Goal: Book appointment/travel/reservation

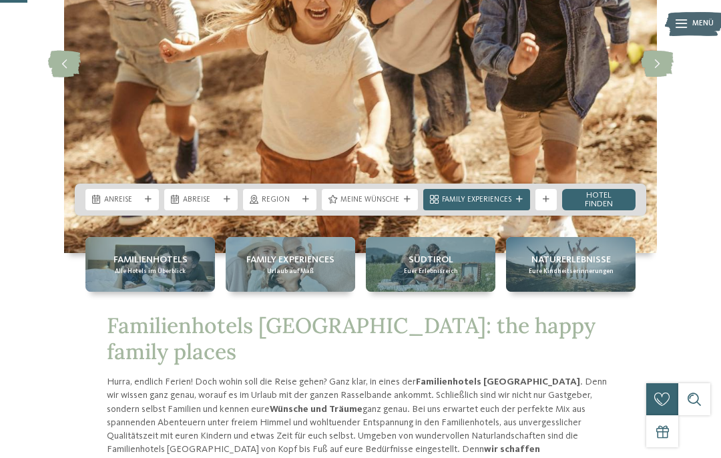
scroll to position [178, 0]
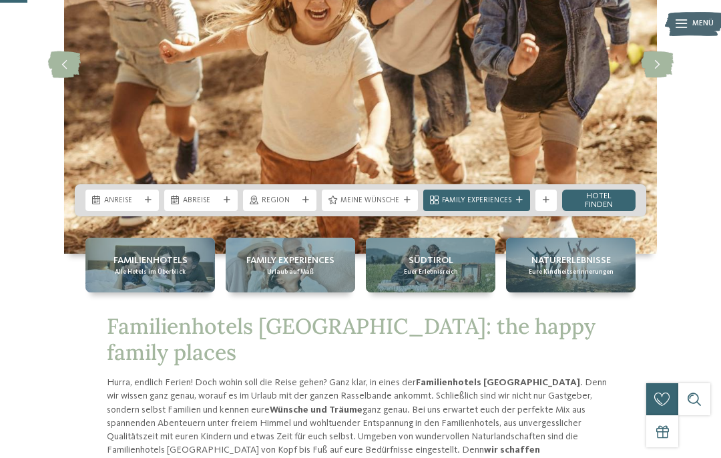
click at [132, 198] on span "Anreise" at bounding box center [122, 201] width 36 height 11
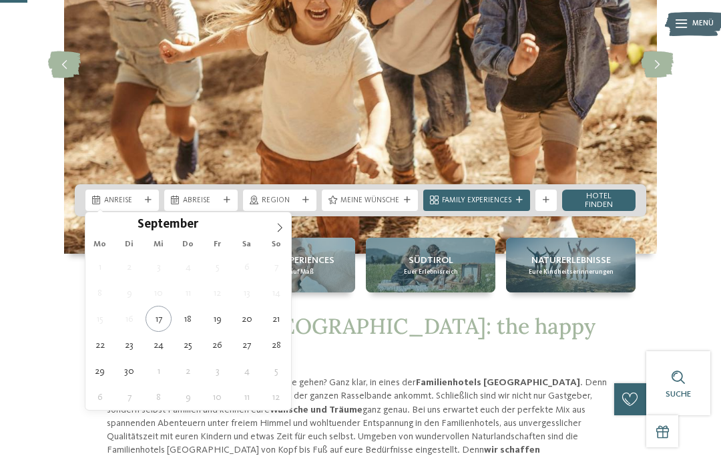
click at [283, 228] on icon at bounding box center [279, 227] width 9 height 9
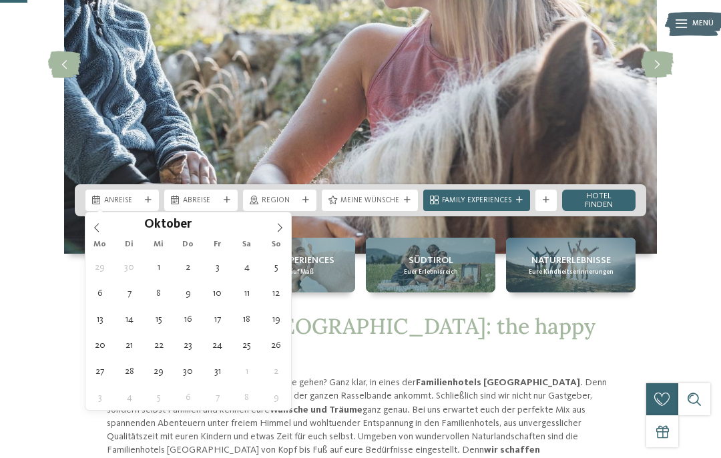
type div "13.10.2025"
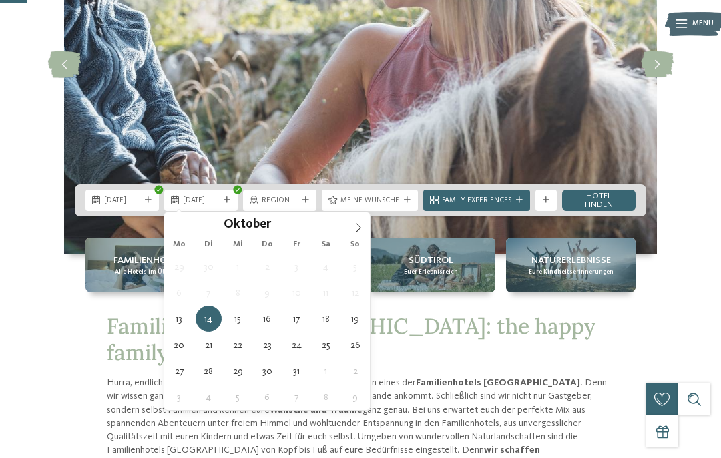
click at [236, 200] on div "14.10.2025" at bounding box center [200, 200] width 73 height 21
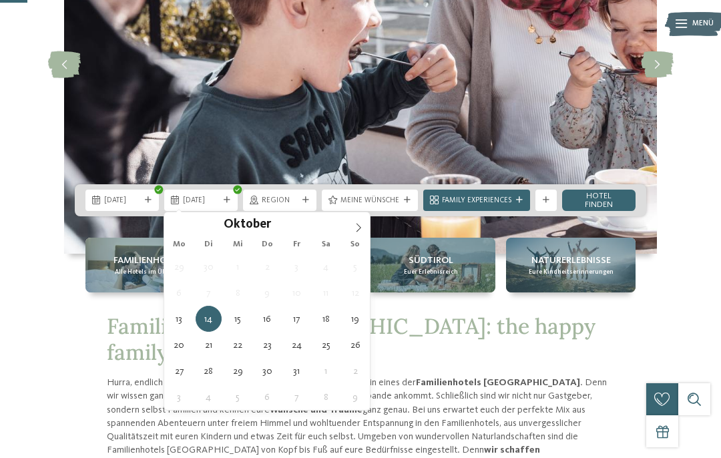
type div "21.10.2025"
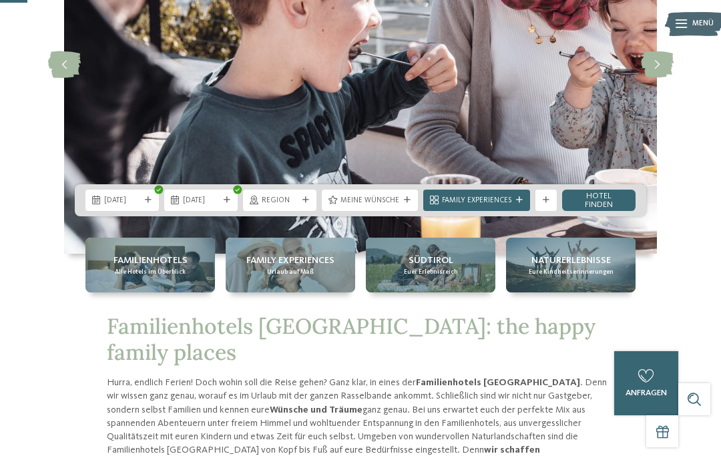
click at [304, 197] on icon at bounding box center [306, 200] width 7 height 7
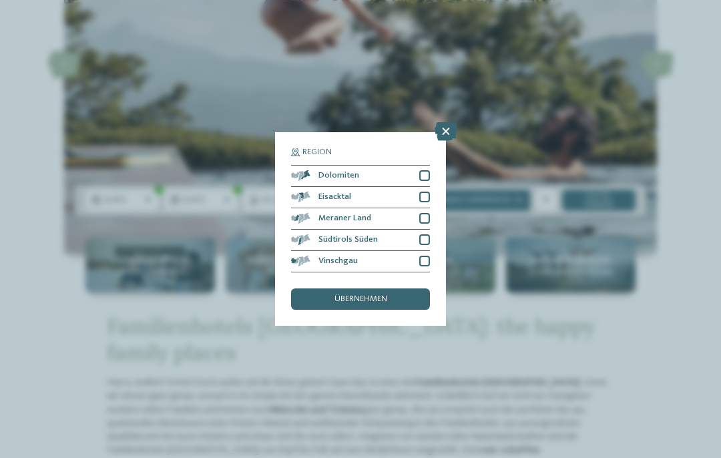
click at [423, 166] on div "Dolomiten" at bounding box center [360, 176] width 139 height 21
click at [424, 192] on div at bounding box center [424, 197] width 11 height 11
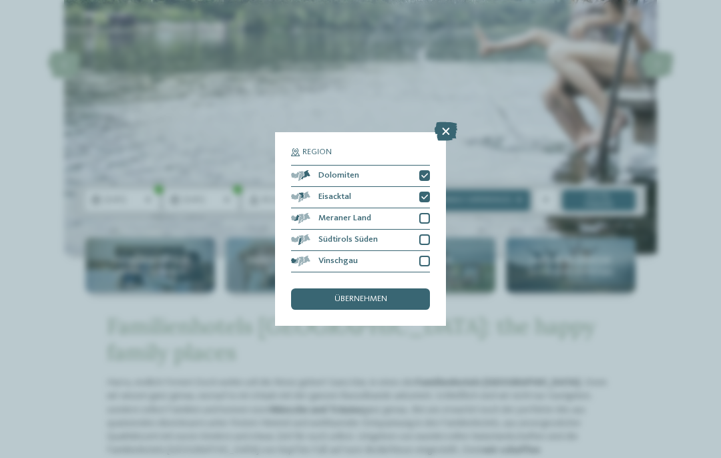
click at [429, 213] on div at bounding box center [424, 218] width 11 height 11
click at [429, 230] on div "Südtirols Süden" at bounding box center [360, 240] width 139 height 21
click at [428, 256] on div at bounding box center [424, 261] width 11 height 11
click at [405, 289] on div "übernehmen" at bounding box center [360, 299] width 139 height 21
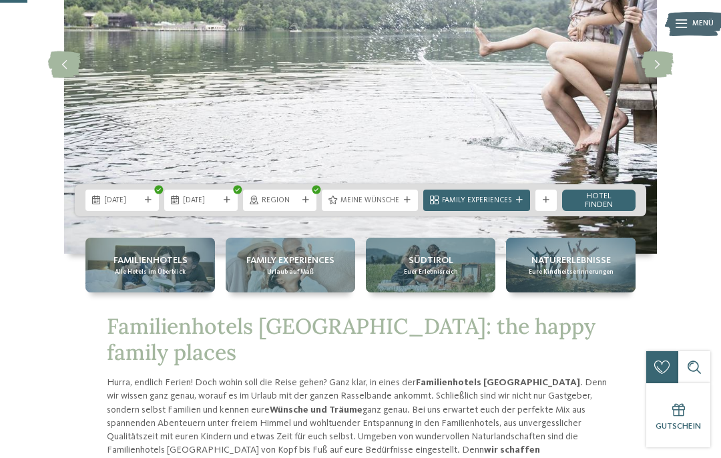
click at [399, 200] on span "Meine Wünsche" at bounding box center [370, 201] width 59 height 11
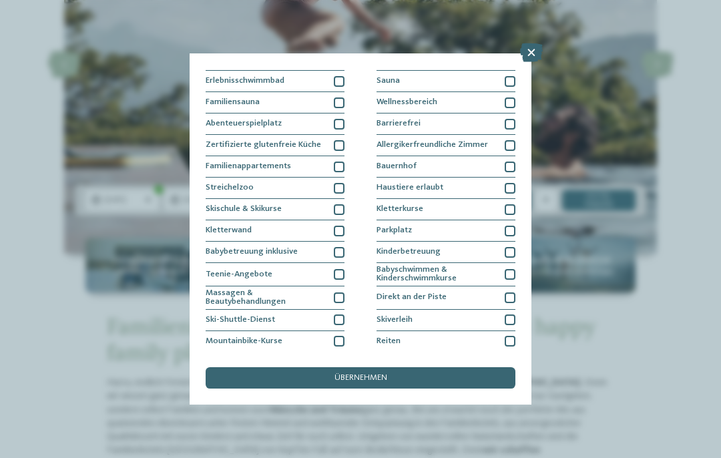
scroll to position [38, 0]
click at [495, 144] on div "Allergikerfreundliche Zimmer" at bounding box center [446, 146] width 139 height 21
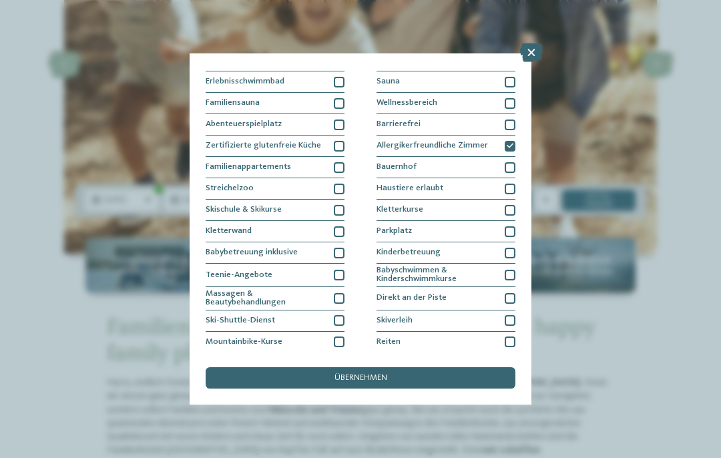
click at [337, 163] on div at bounding box center [339, 167] width 11 height 11
click at [342, 162] on div at bounding box center [339, 167] width 11 height 11
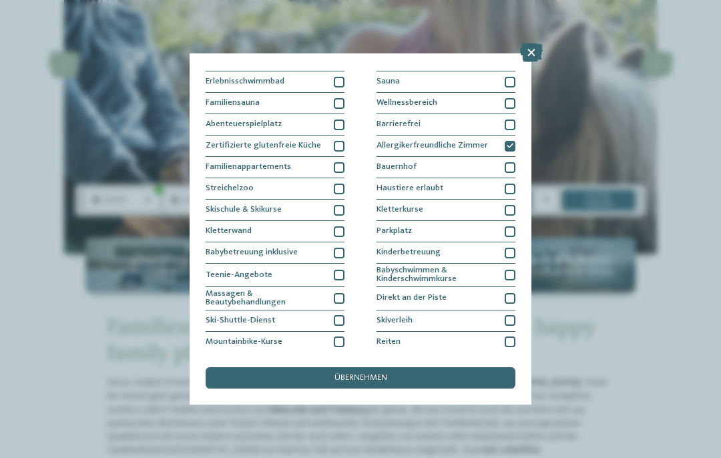
click at [344, 184] on div at bounding box center [339, 189] width 11 height 11
click at [413, 367] on div "übernehmen" at bounding box center [361, 377] width 310 height 21
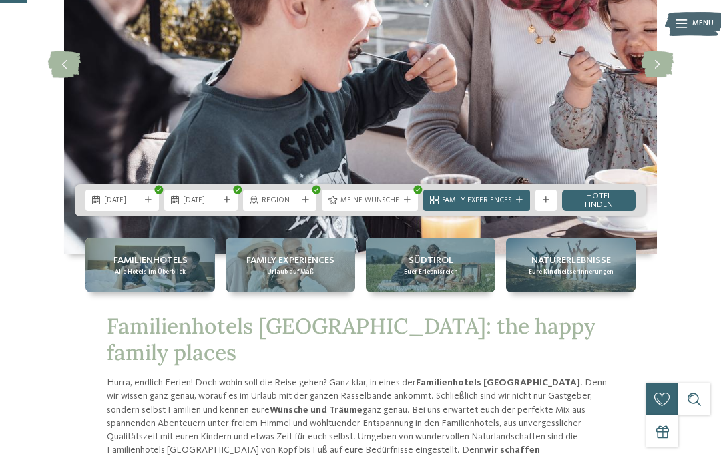
click at [602, 196] on link "Hotel finden" at bounding box center [598, 200] width 73 height 21
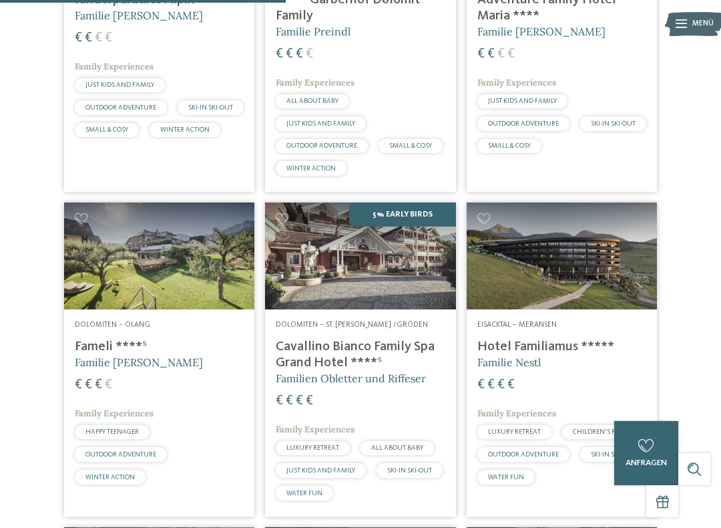
scroll to position [866, 0]
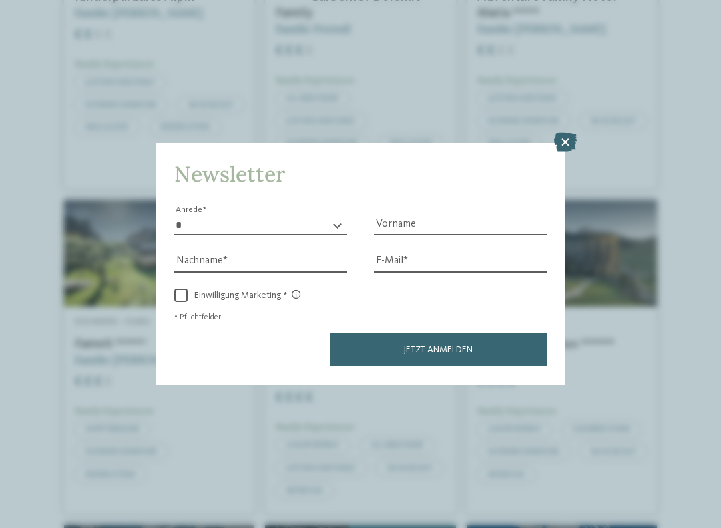
click at [565, 133] on icon at bounding box center [565, 142] width 23 height 19
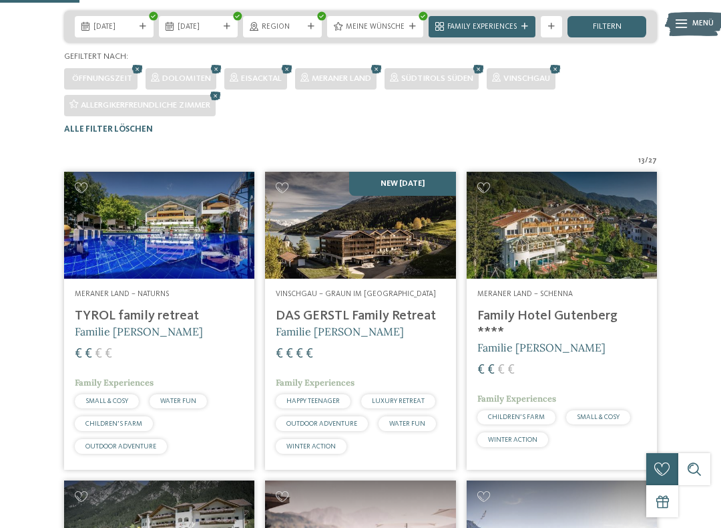
scroll to position [240, 0]
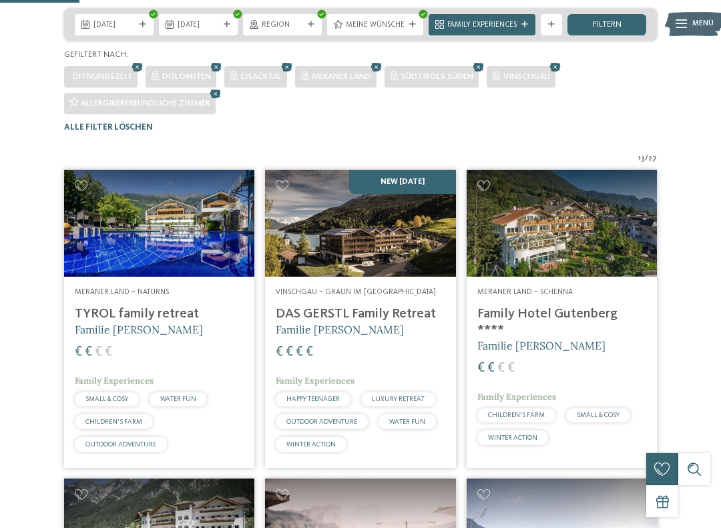
click at [162, 322] on h4 "TYROL family retreat" at bounding box center [159, 314] width 169 height 16
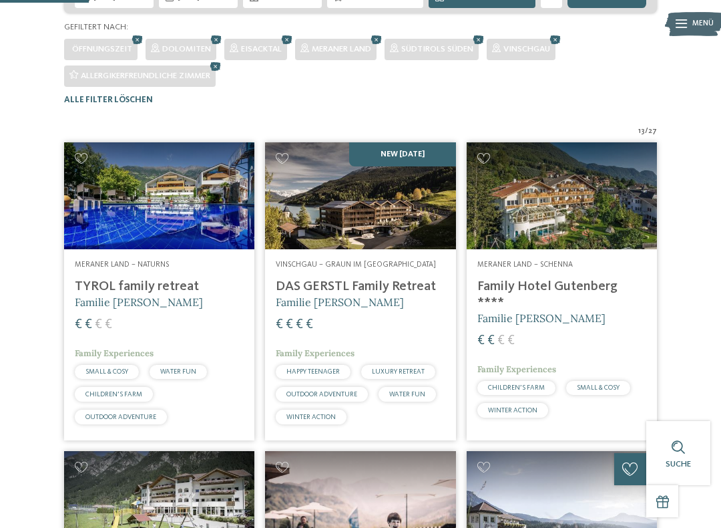
scroll to position [267, 0]
click at [98, 295] on h4 "TYROL family retreat" at bounding box center [159, 287] width 169 height 16
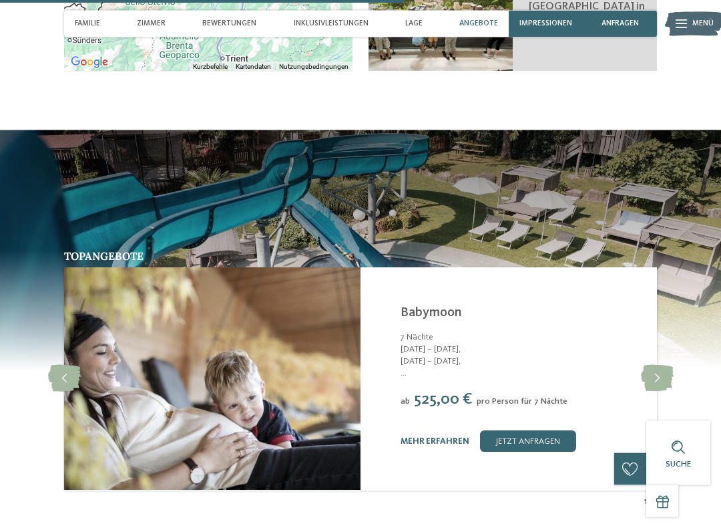
scroll to position [2044, 0]
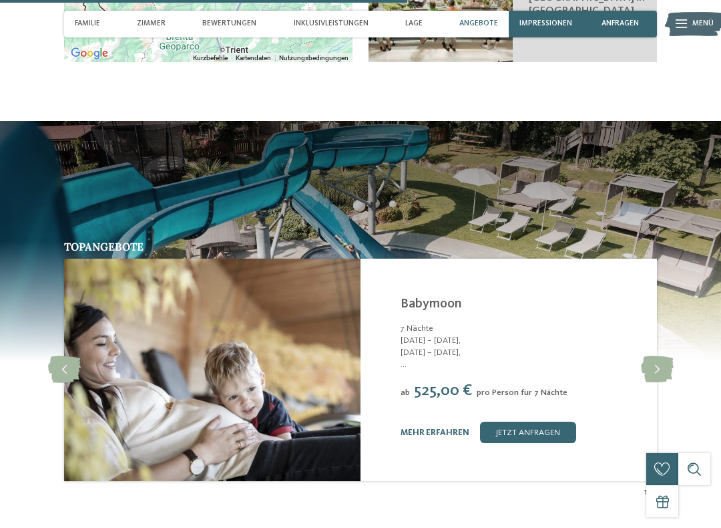
click at [659, 362] on icon at bounding box center [657, 369] width 33 height 27
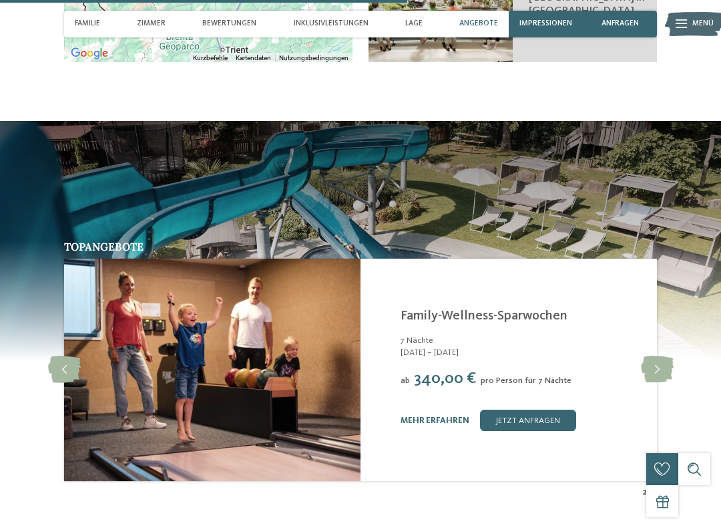
click at [650, 361] on icon at bounding box center [657, 369] width 33 height 27
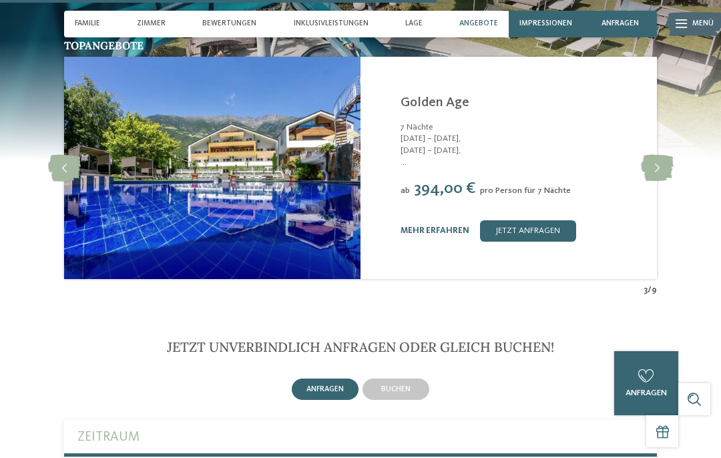
scroll to position [2215, 0]
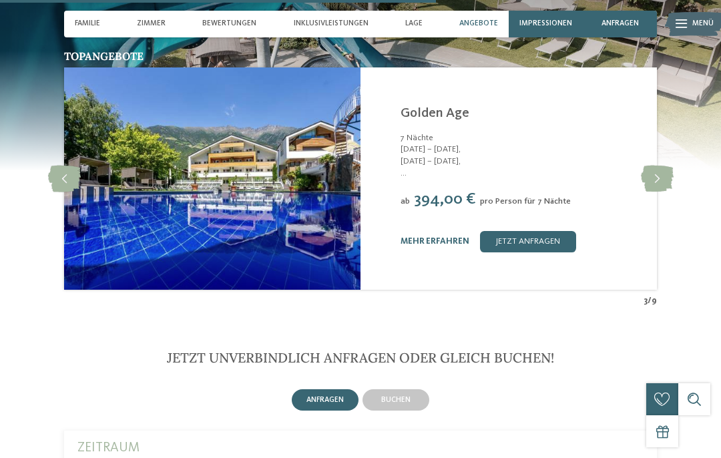
click at [528, 231] on link "jetzt anfragen" at bounding box center [528, 241] width 96 height 21
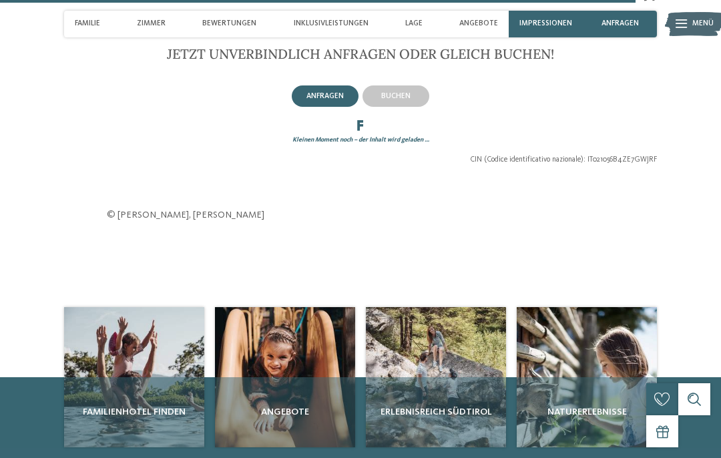
scroll to position [2522, 0]
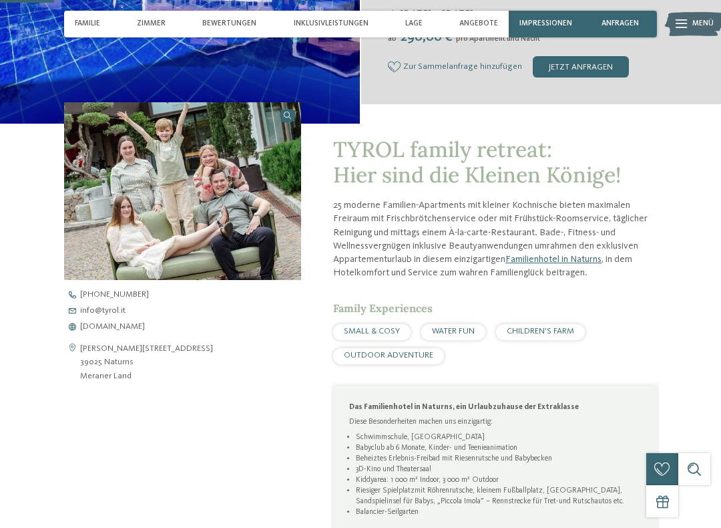
scroll to position [273, 0]
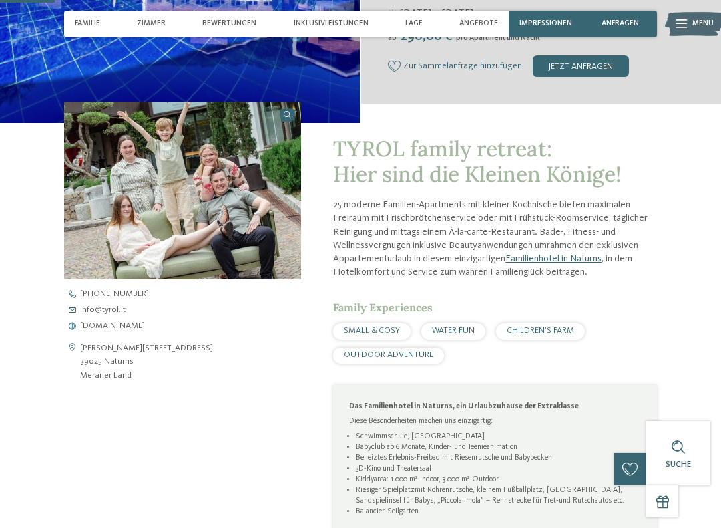
click at [561, 327] on span "CHILDREN’S FARM" at bounding box center [540, 330] width 67 height 9
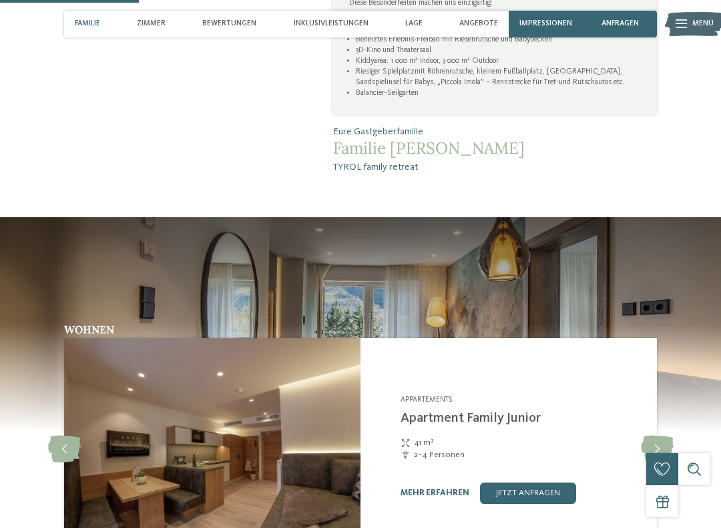
scroll to position [701, 0]
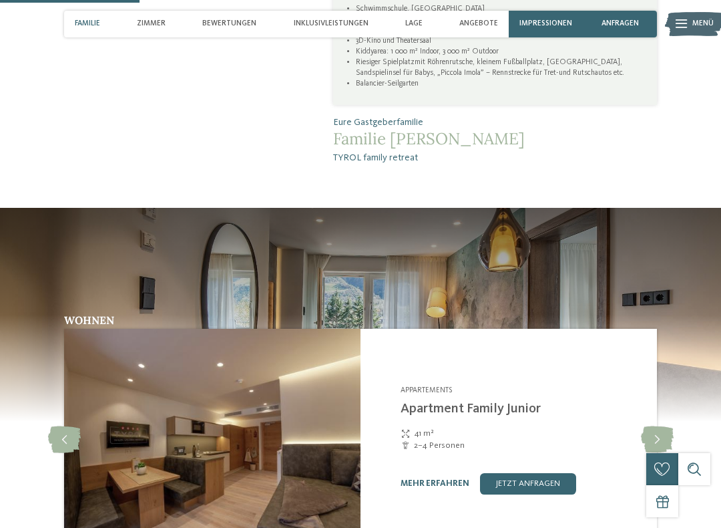
click at [52, 433] on icon at bounding box center [64, 439] width 33 height 27
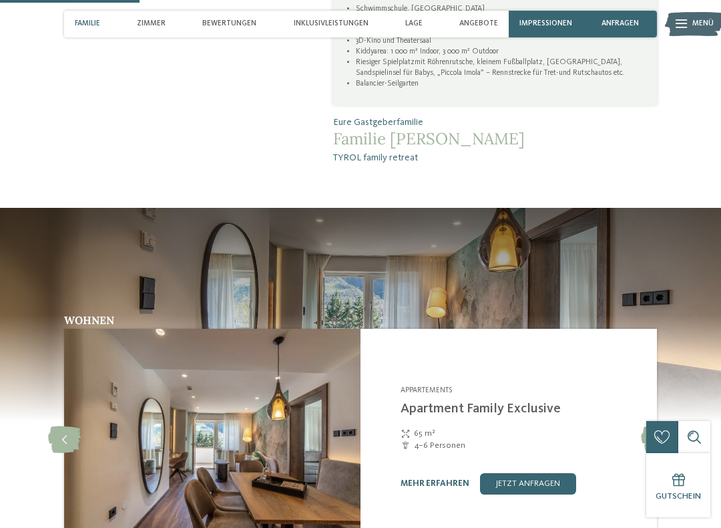
click at [57, 431] on icon at bounding box center [64, 439] width 33 height 27
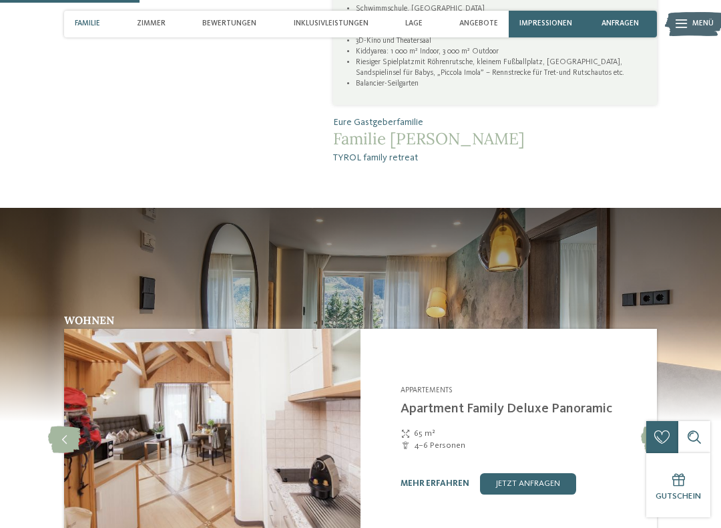
click at [53, 428] on icon at bounding box center [64, 439] width 33 height 27
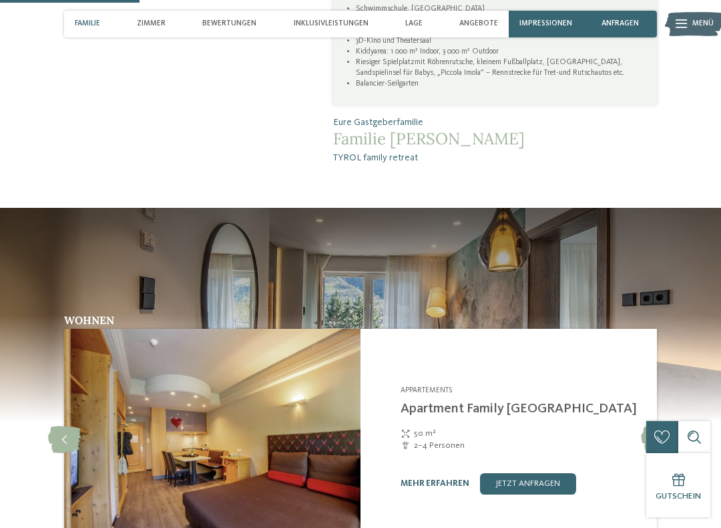
click at [53, 431] on icon at bounding box center [64, 439] width 33 height 27
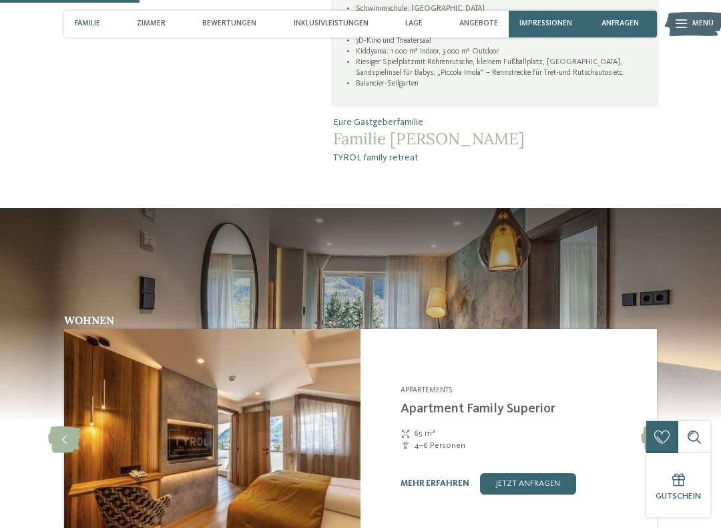
click at [52, 432] on icon at bounding box center [64, 439] width 33 height 27
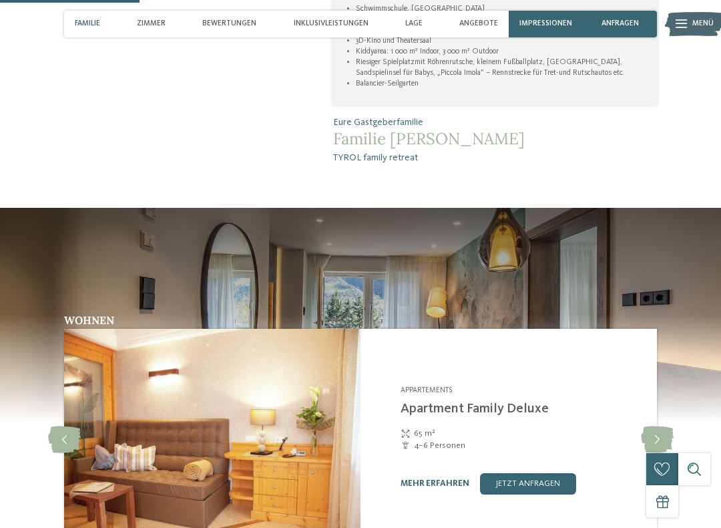
click at [50, 432] on icon at bounding box center [64, 439] width 33 height 27
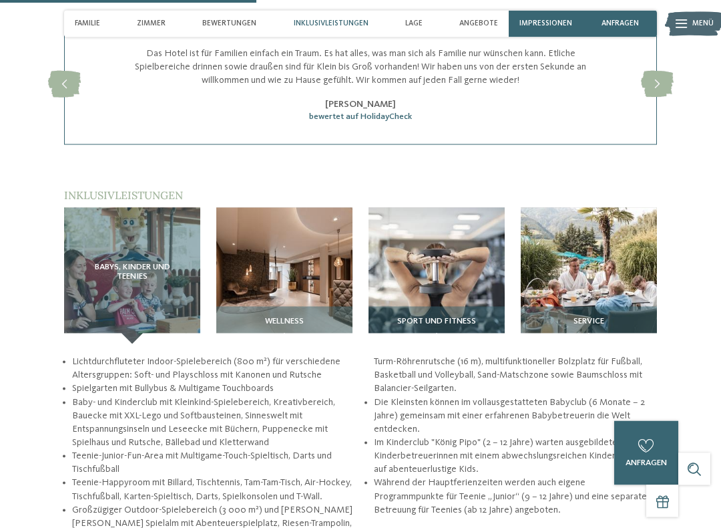
scroll to position [1287, 0]
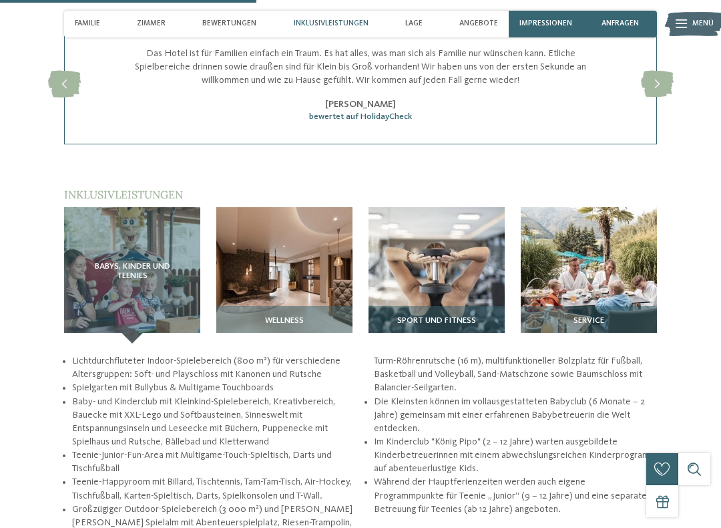
click at [114, 269] on span "Babys, Kinder und Teenies" at bounding box center [131, 271] width 93 height 19
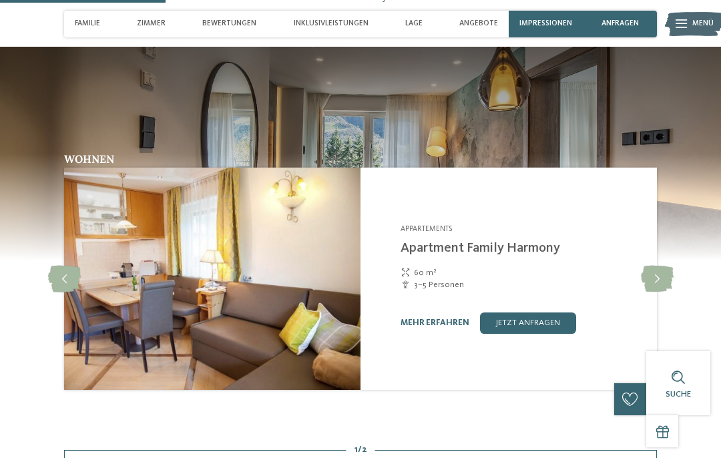
scroll to position [841, 0]
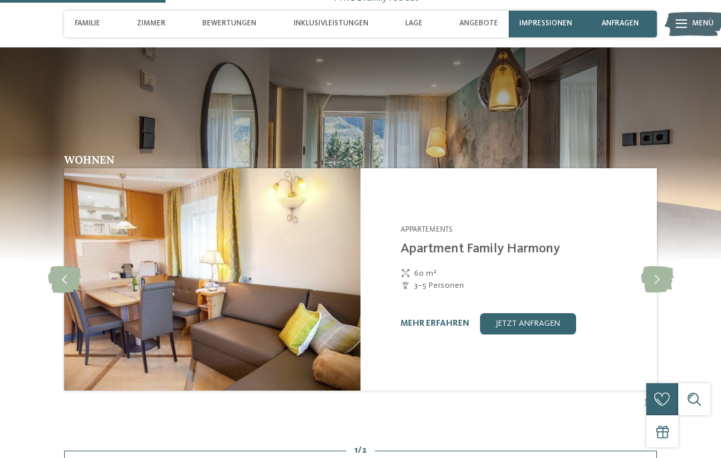
click at [658, 269] on icon at bounding box center [657, 279] width 33 height 27
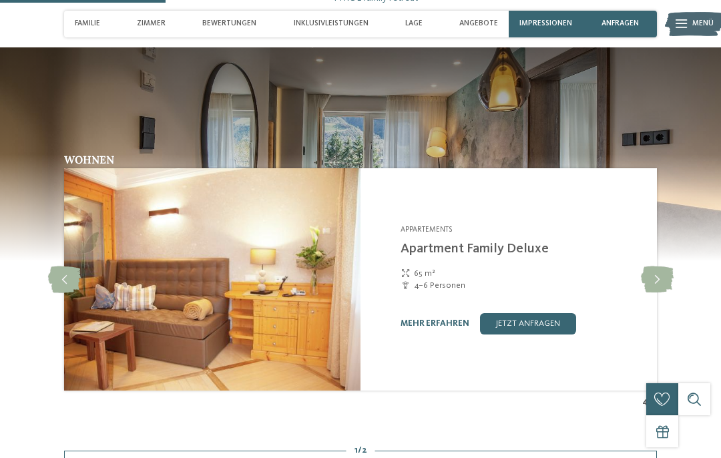
click at [658, 266] on icon at bounding box center [657, 279] width 33 height 27
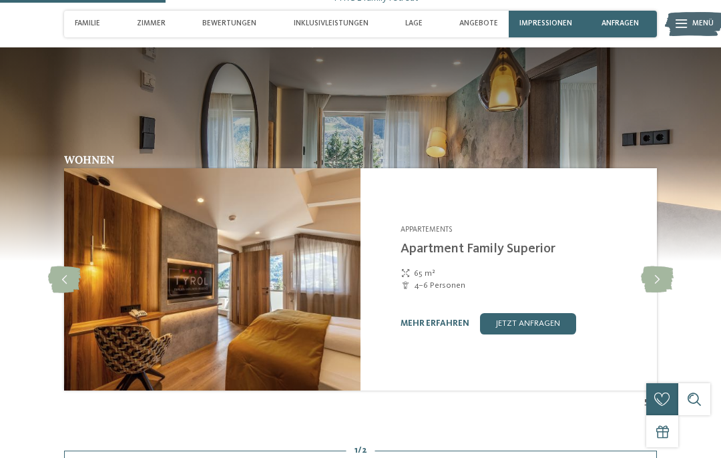
click at [655, 266] on icon at bounding box center [657, 279] width 33 height 27
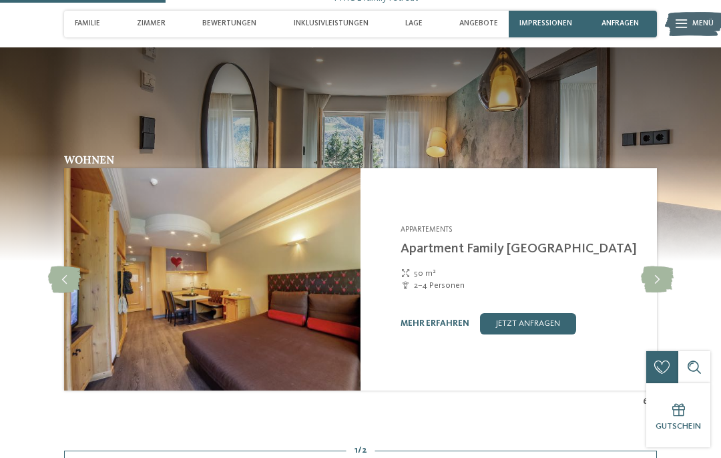
click at [658, 267] on icon at bounding box center [657, 279] width 33 height 27
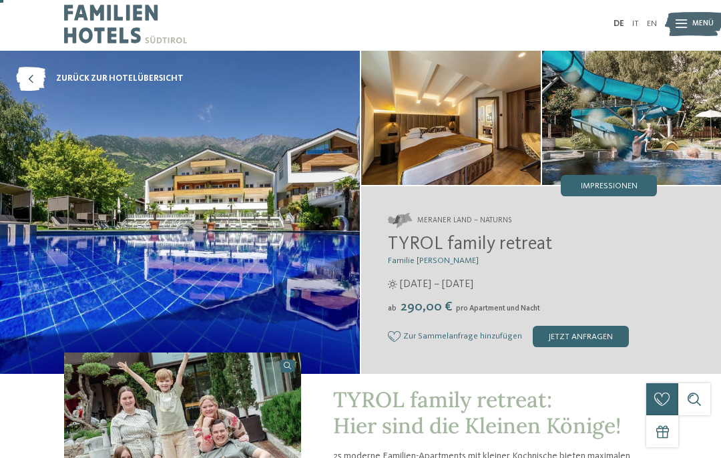
scroll to position [0, 0]
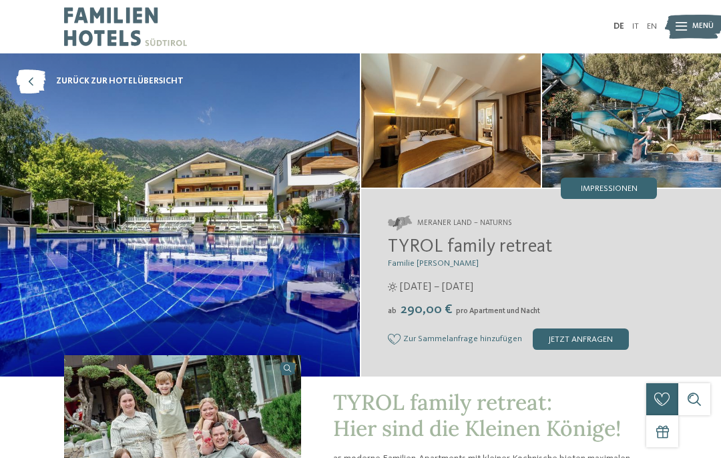
click at [33, 77] on icon at bounding box center [30, 81] width 29 height 24
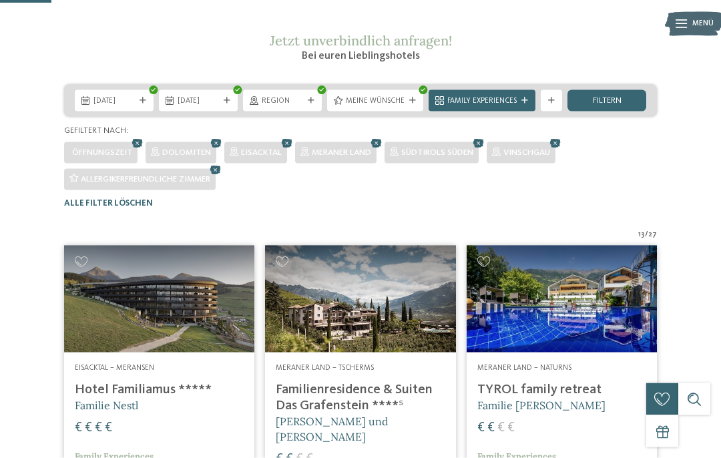
scroll to position [166, 0]
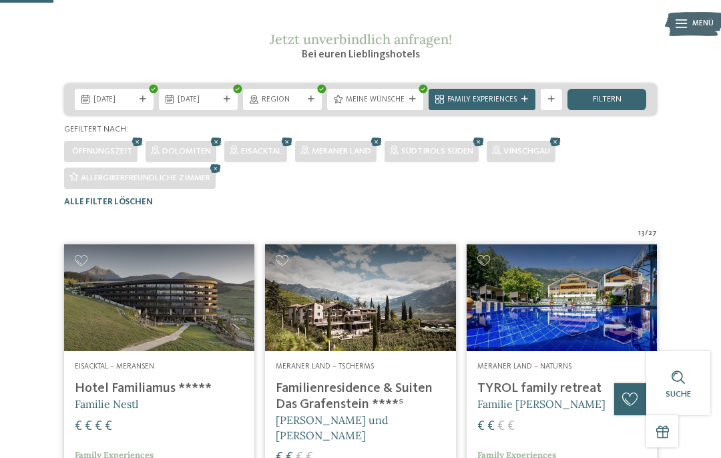
click at [518, 105] on div "Family Experiences" at bounding box center [482, 98] width 75 height 11
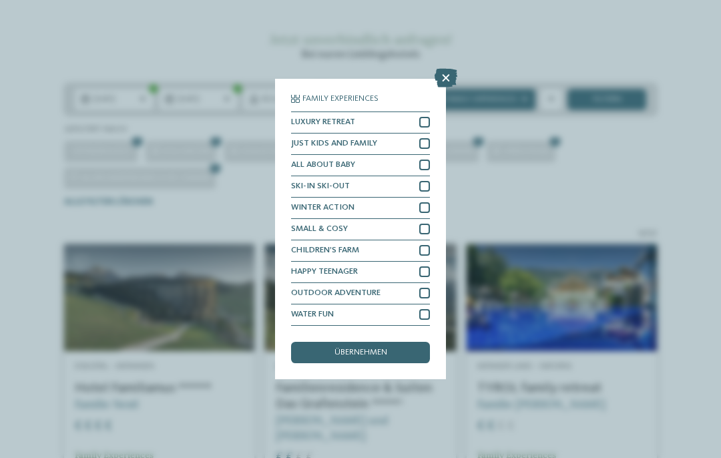
scroll to position [0, 0]
click at [445, 69] on icon at bounding box center [446, 78] width 23 height 19
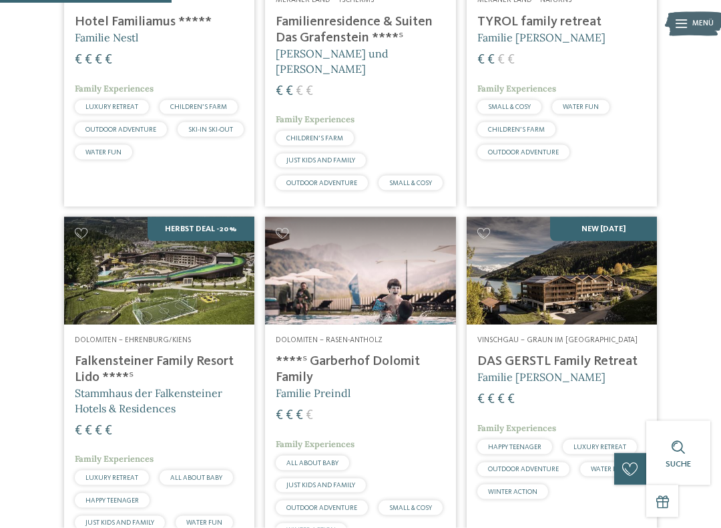
scroll to position [542, 0]
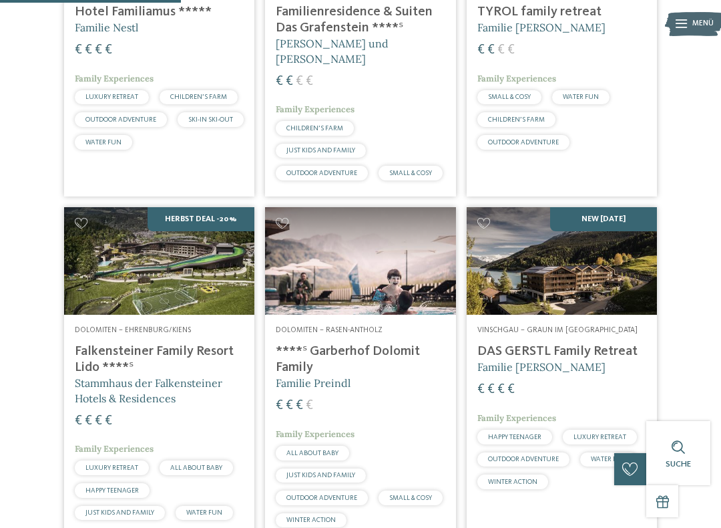
click at [363, 375] on h4 "****ˢ Garberhof Dolomit Family" at bounding box center [360, 359] width 169 height 32
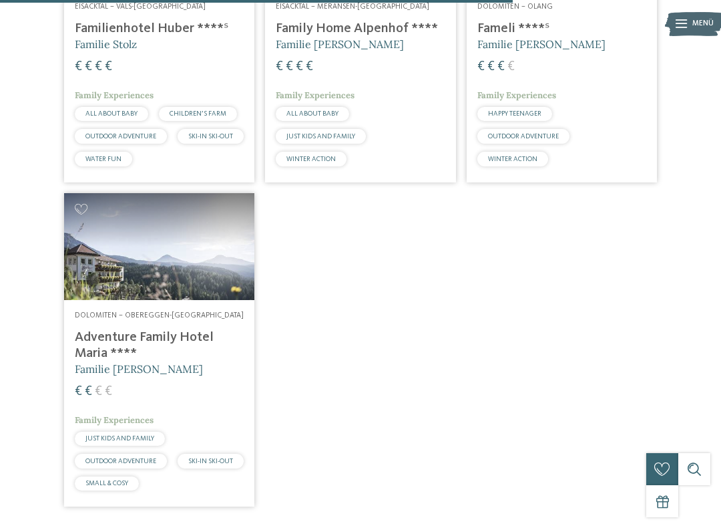
scroll to position [1539, 0]
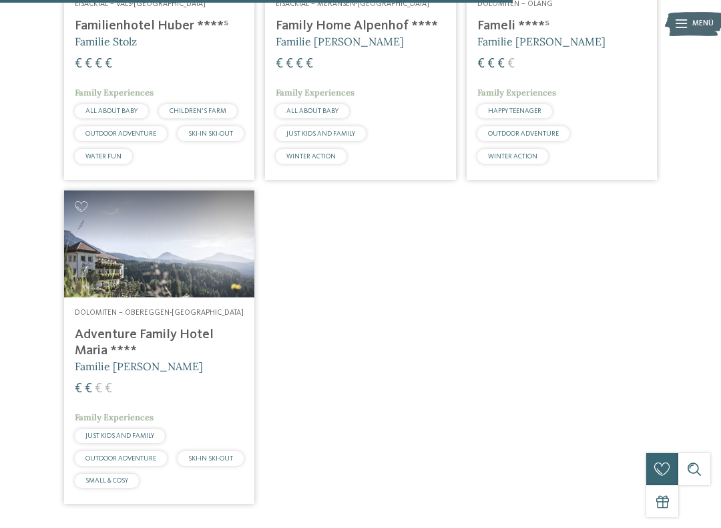
click at [106, 297] on img at bounding box center [159, 243] width 190 height 107
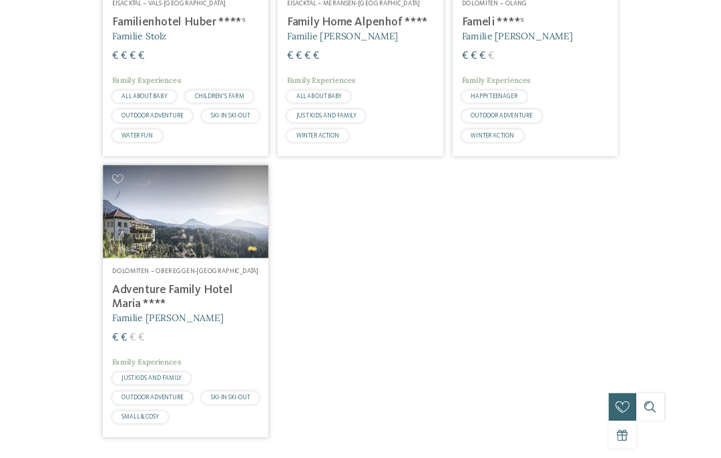
scroll to position [0, 0]
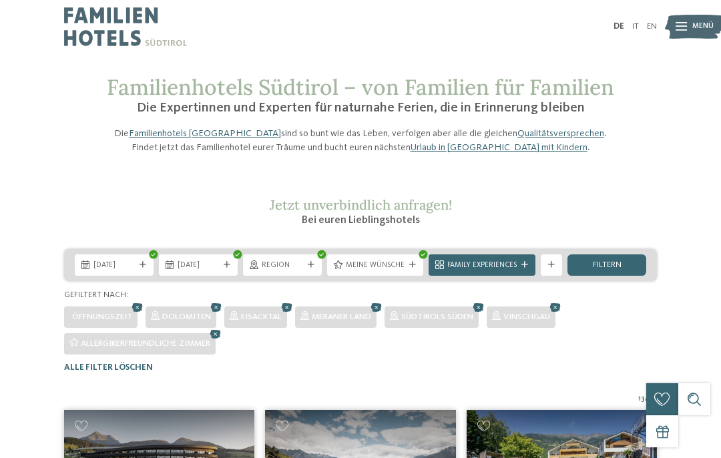
click at [436, 115] on span "Die Expertinnen und Experten für naturnahe Ferien, die in Erinnerung bleiben" at bounding box center [361, 108] width 448 height 13
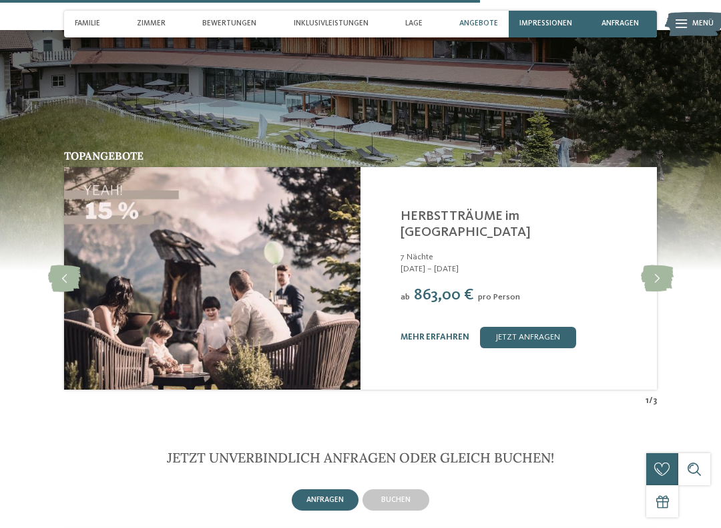
scroll to position [2928, 0]
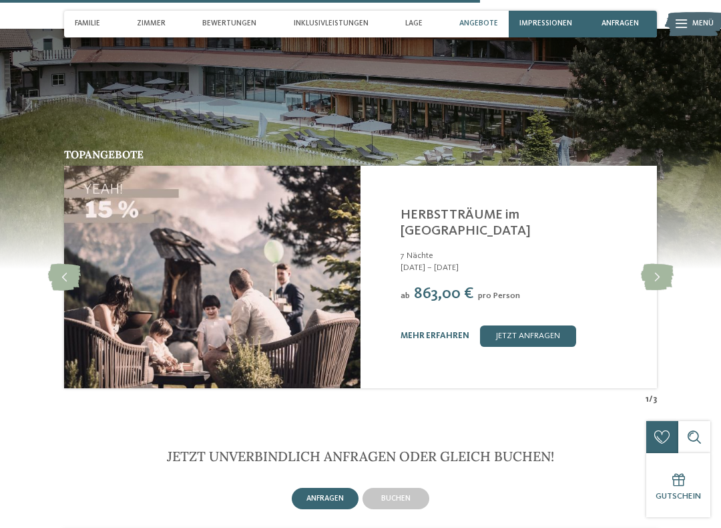
click at [653, 264] on icon at bounding box center [657, 277] width 33 height 27
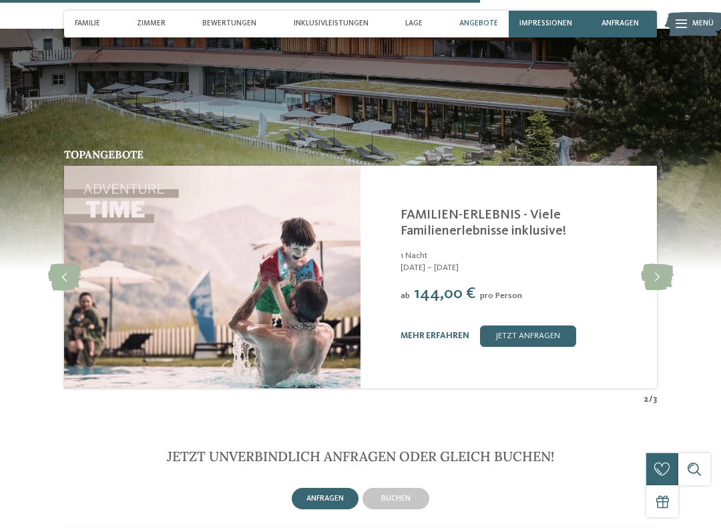
click at [639, 263] on div "Hotel Dolomit Family Resort Garberhof ****S Rasen-Antholz - [GEOGRAPHIC_DATA] F…" at bounding box center [522, 277] width 243 height 140
click at [654, 264] on icon at bounding box center [657, 277] width 33 height 27
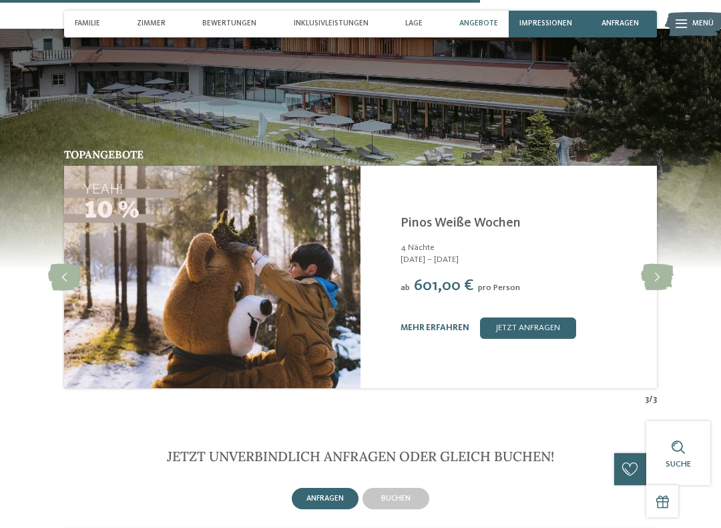
click at [658, 264] on icon at bounding box center [657, 277] width 33 height 27
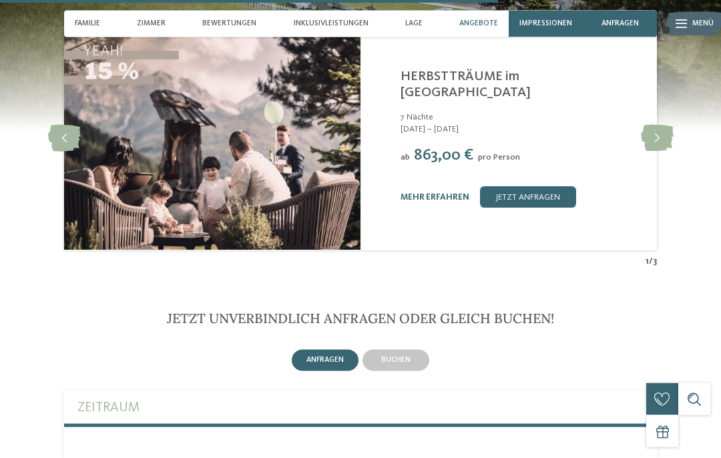
scroll to position [2999, 0]
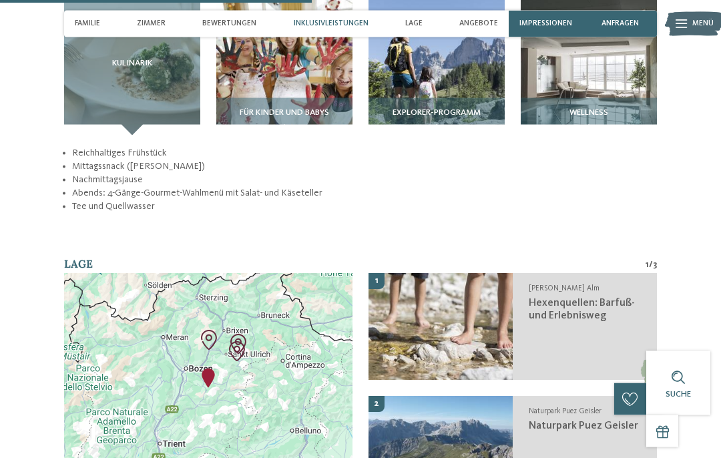
scroll to position [1468, 0]
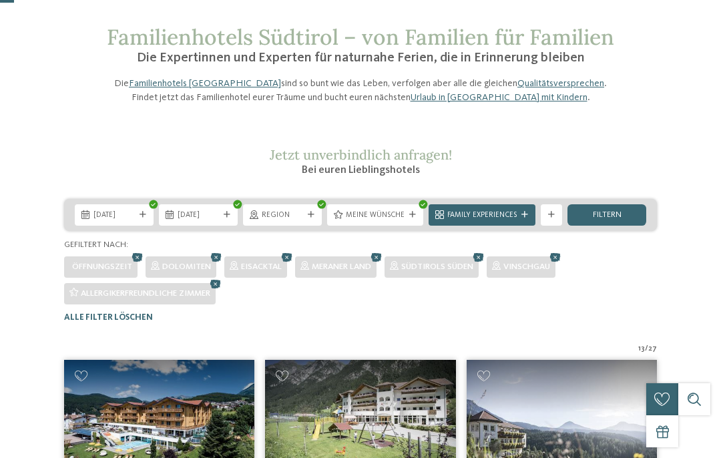
scroll to position [51, 0]
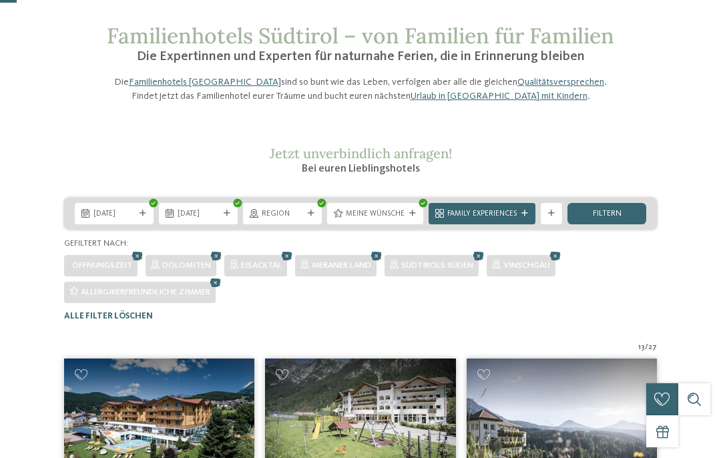
click at [309, 217] on icon at bounding box center [311, 213] width 7 height 7
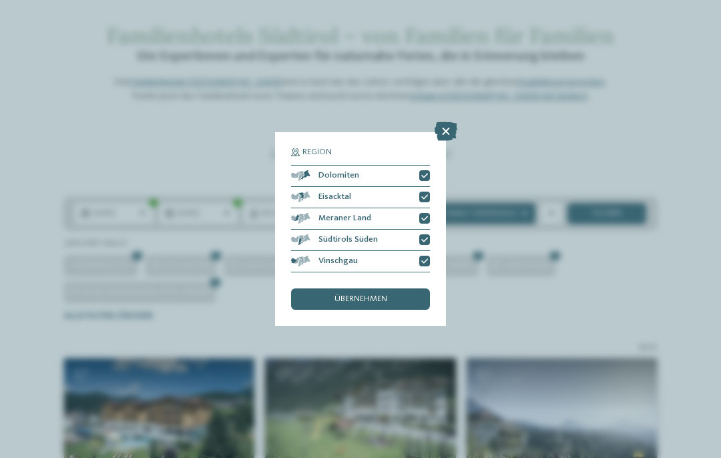
click at [425, 258] on icon at bounding box center [424, 261] width 7 height 7
click at [429, 192] on div at bounding box center [424, 197] width 11 height 11
click at [413, 289] on div "übernehmen" at bounding box center [360, 299] width 139 height 21
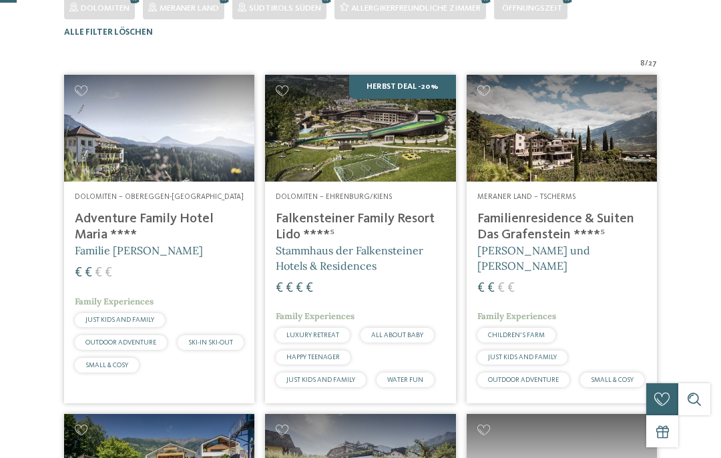
scroll to position [328, 0]
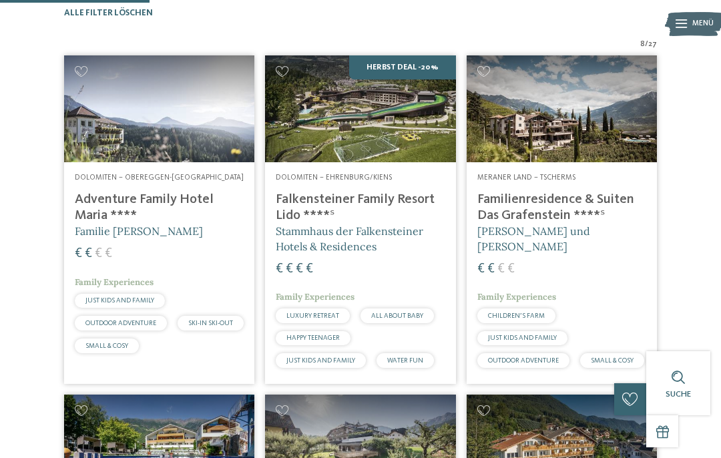
click at [570, 162] on img at bounding box center [562, 108] width 190 height 107
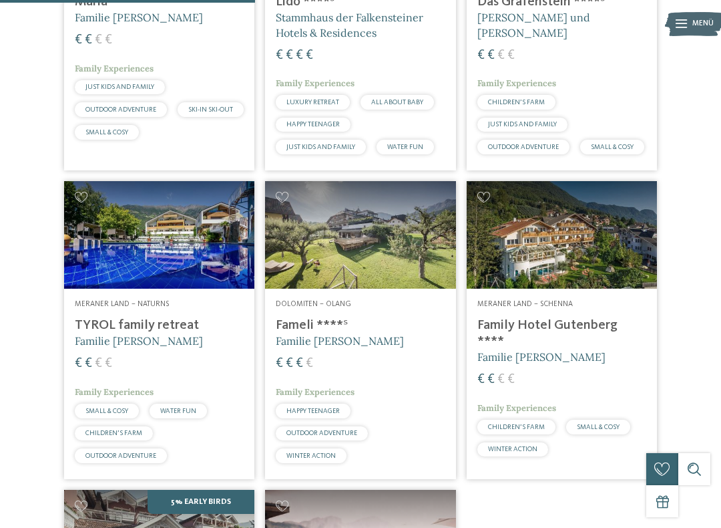
scroll to position [548, 0]
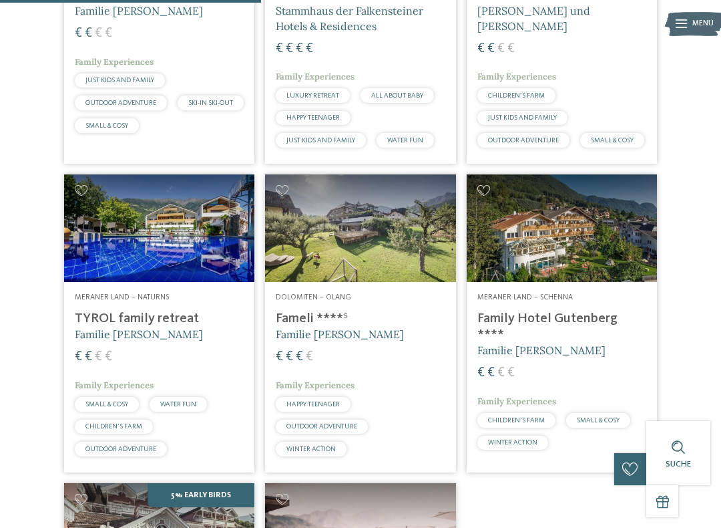
click at [532, 281] on img at bounding box center [562, 227] width 190 height 107
click at [536, 343] on h4 "Family Hotel Gutenberg ****" at bounding box center [561, 327] width 169 height 32
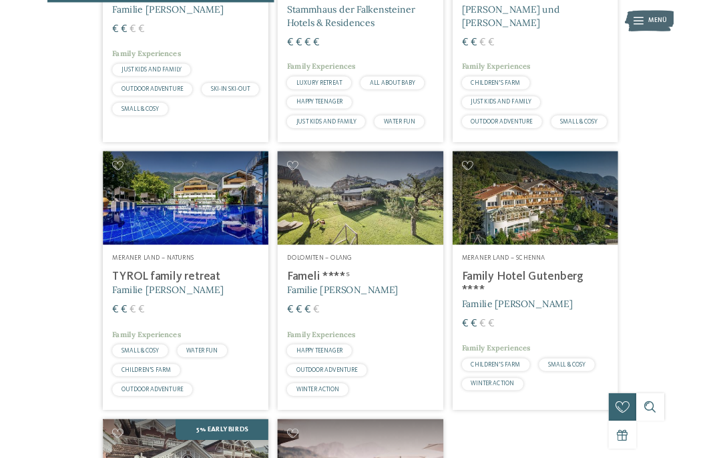
scroll to position [548, 0]
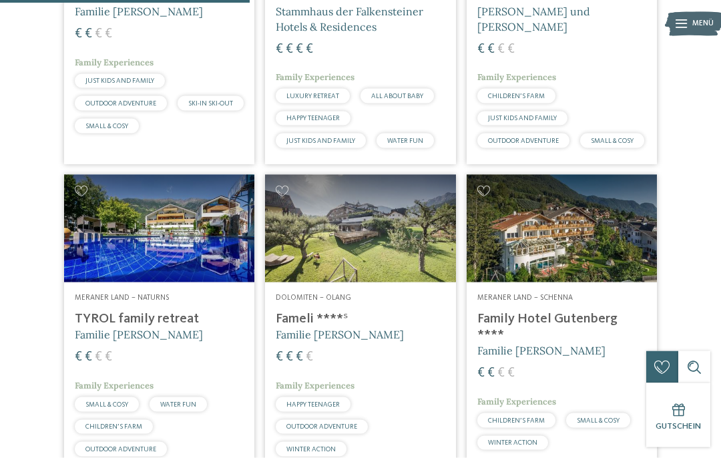
click at [545, 271] on img at bounding box center [562, 228] width 190 height 107
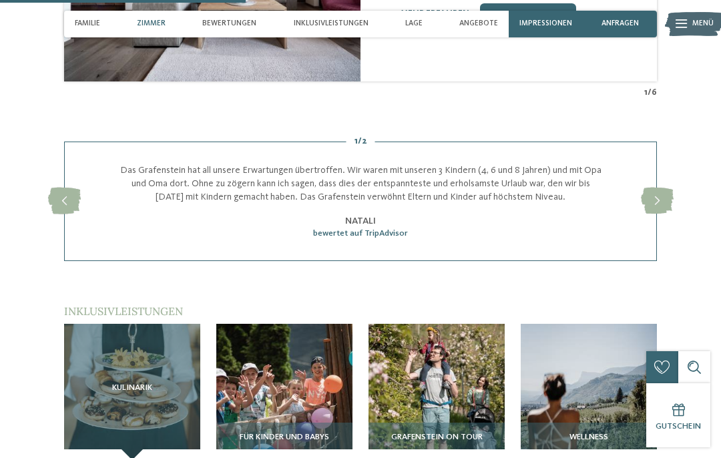
scroll to position [1209, 0]
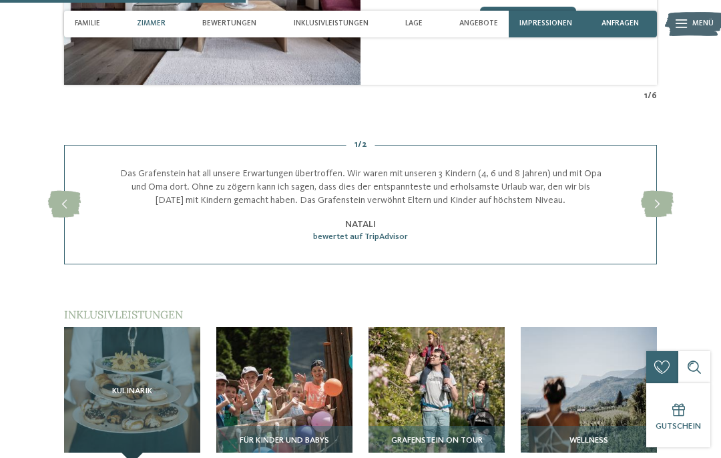
click at [650, 191] on icon at bounding box center [657, 204] width 33 height 27
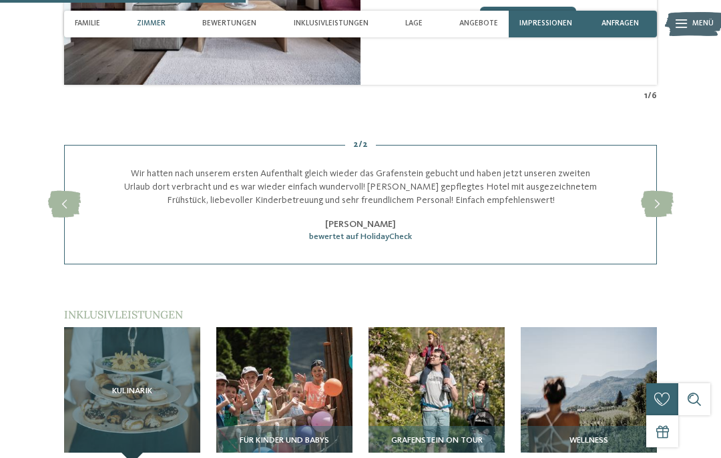
click at [661, 191] on icon at bounding box center [657, 204] width 33 height 27
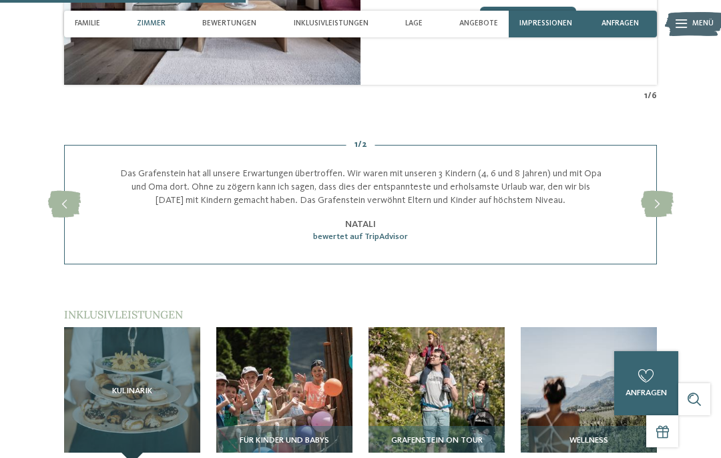
click at [656, 191] on icon at bounding box center [657, 204] width 33 height 27
click at [661, 191] on icon at bounding box center [657, 204] width 33 height 27
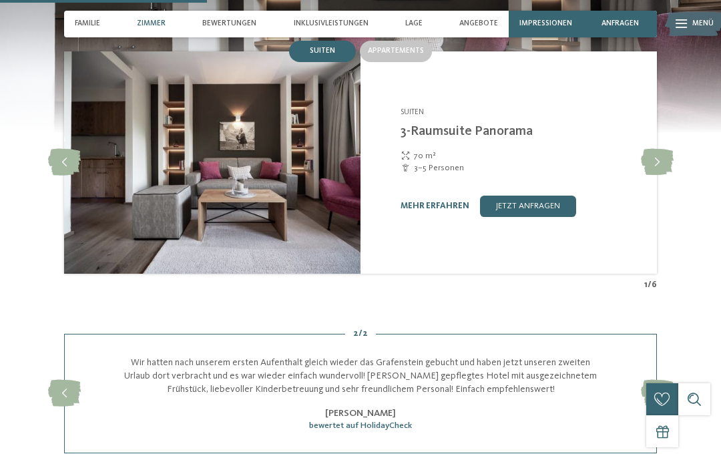
scroll to position [1014, 0]
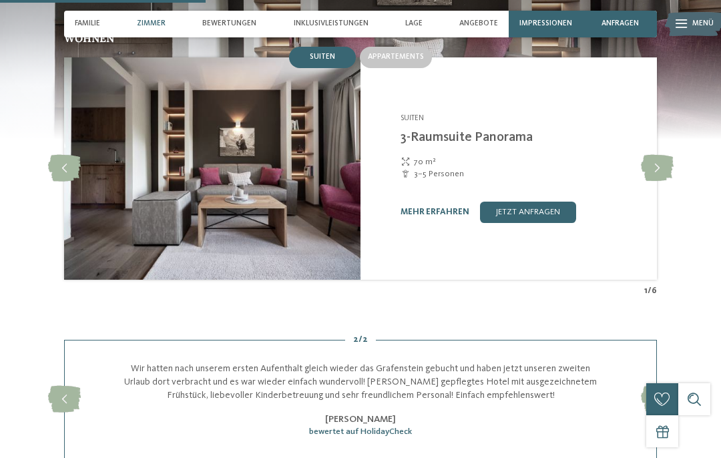
click at [667, 155] on icon at bounding box center [657, 168] width 33 height 27
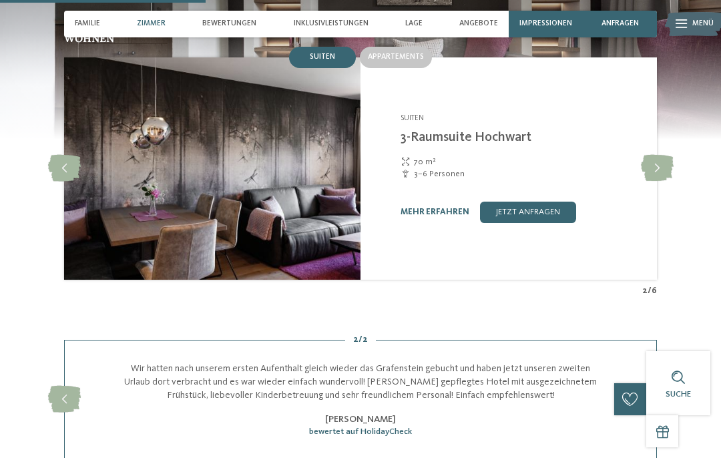
click at [662, 155] on icon at bounding box center [657, 168] width 33 height 27
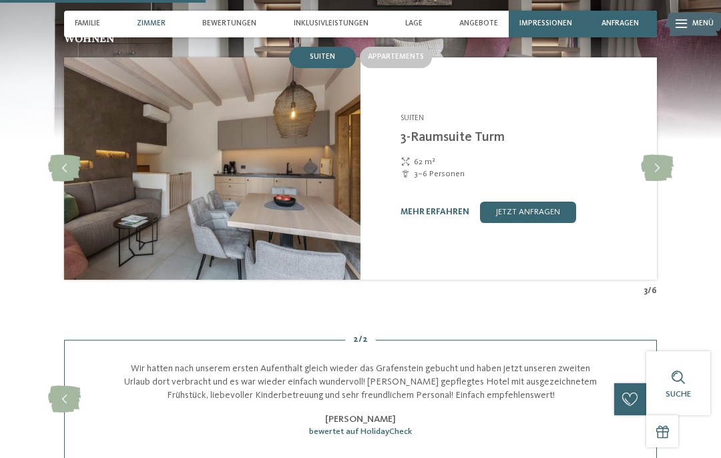
click at [660, 155] on icon at bounding box center [657, 168] width 33 height 27
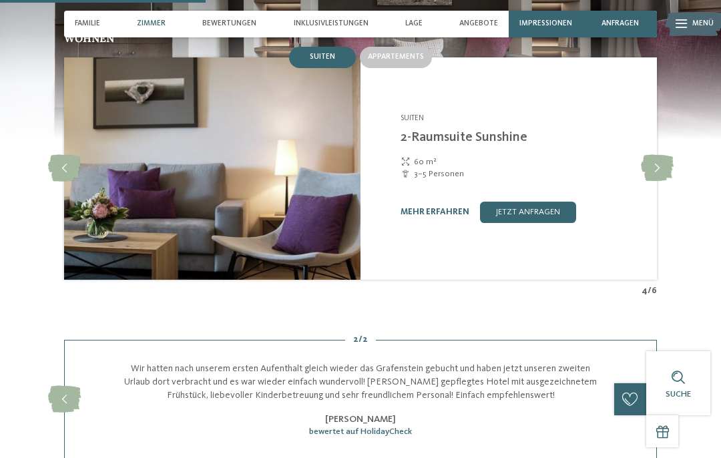
click at [657, 155] on icon at bounding box center [657, 168] width 33 height 27
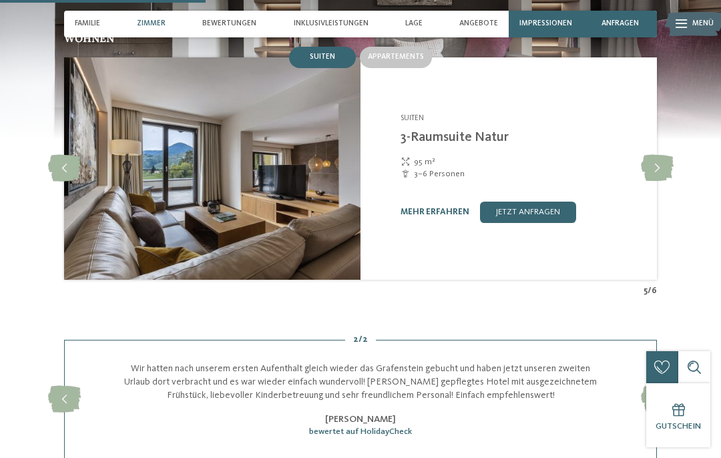
click at [654, 155] on icon at bounding box center [657, 168] width 33 height 27
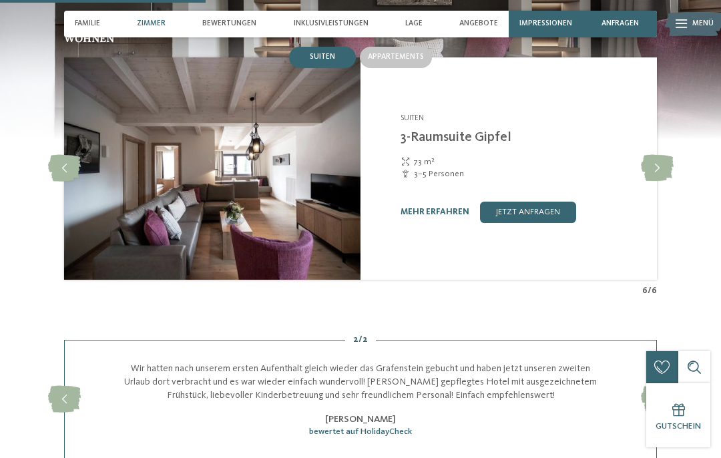
click at [663, 155] on icon at bounding box center [657, 168] width 33 height 27
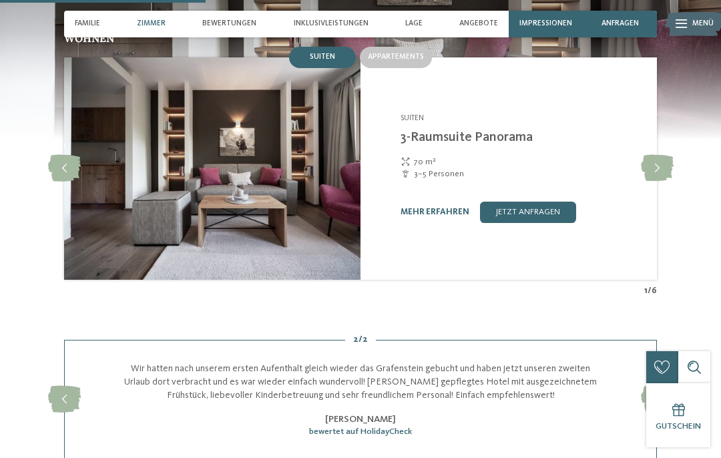
click at [671, 154] on div at bounding box center [656, 168] width 29 height 29
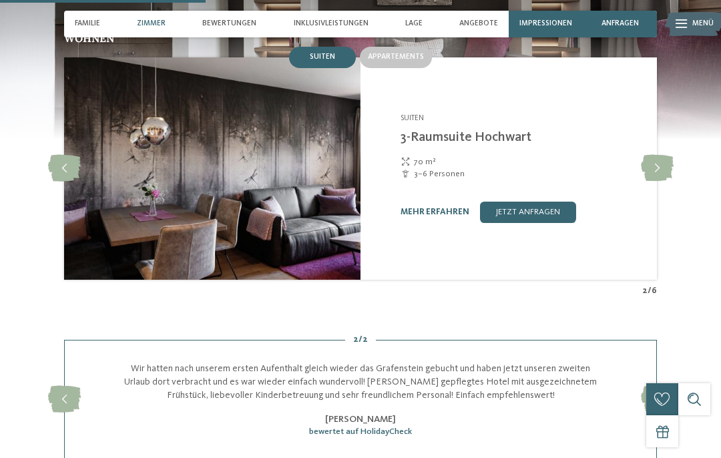
click at [666, 155] on icon at bounding box center [657, 168] width 33 height 27
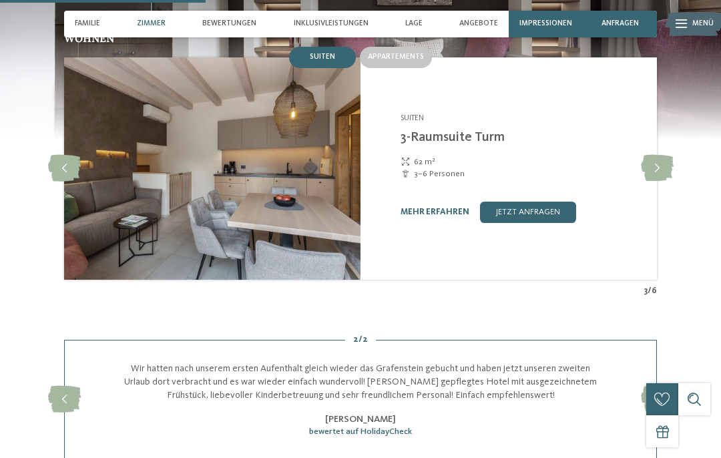
click at [492, 25] on span "Angebote" at bounding box center [478, 23] width 39 height 9
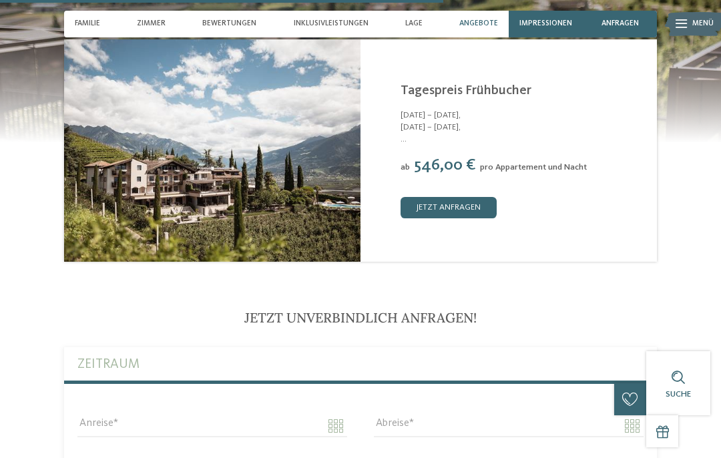
scroll to position [2182, 0]
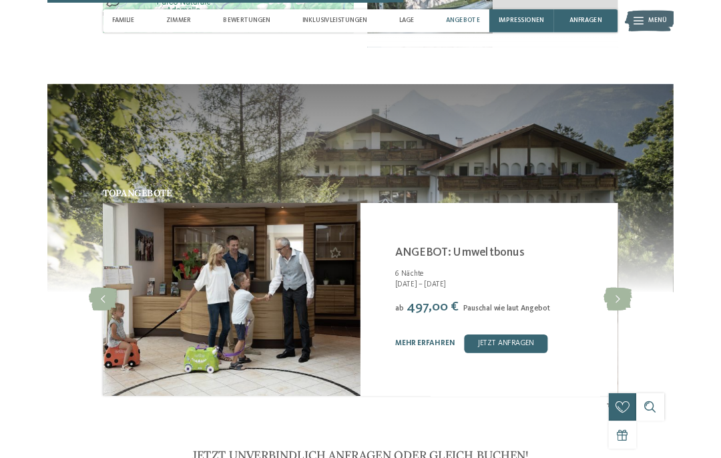
scroll to position [2041, 0]
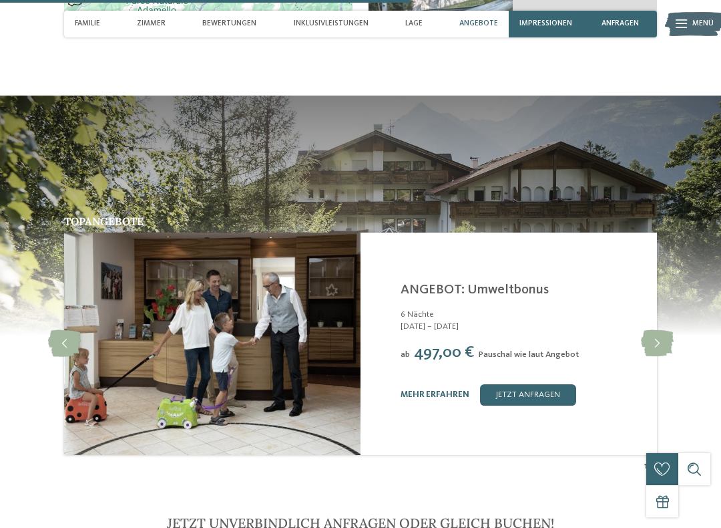
click at [445, 390] on link "mehr erfahren" at bounding box center [435, 394] width 69 height 9
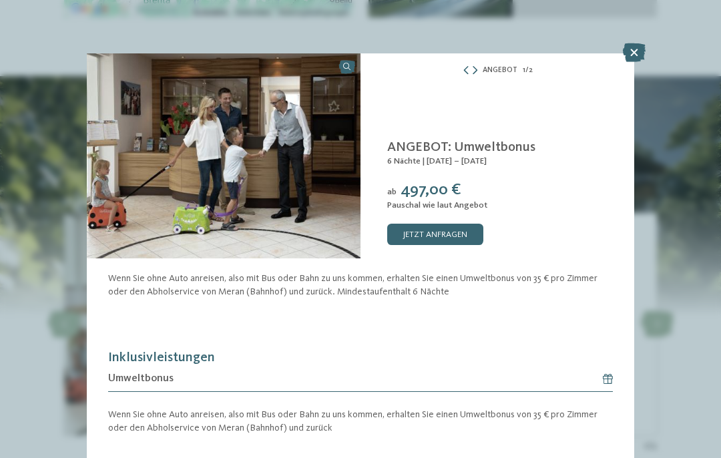
click at [633, 47] on icon at bounding box center [634, 52] width 23 height 19
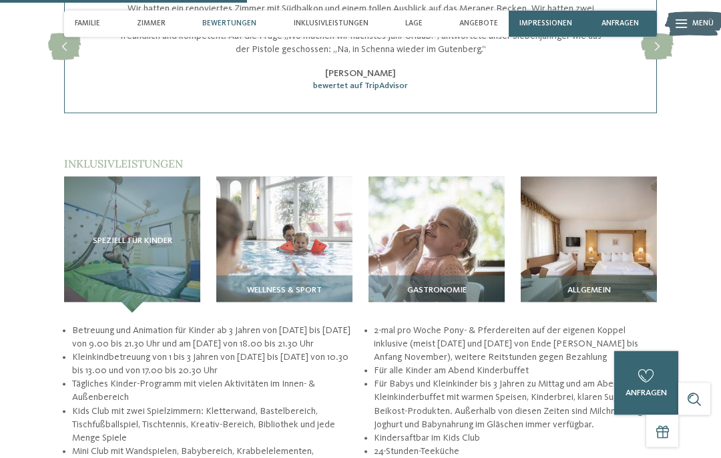
scroll to position [1257, 0]
click at [326, 254] on img at bounding box center [284, 244] width 136 height 136
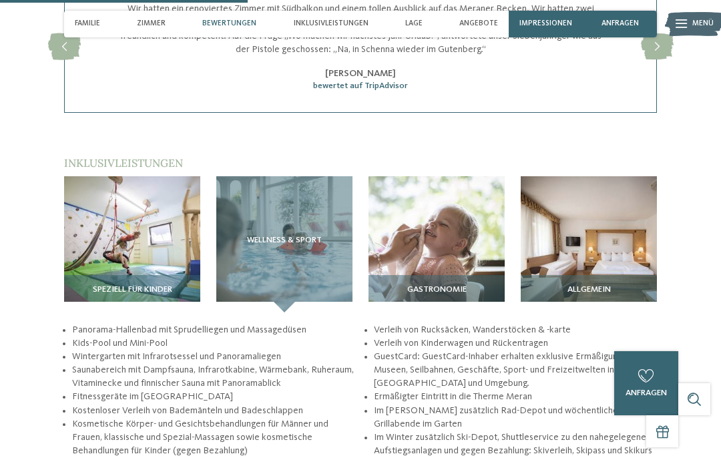
click at [174, 247] on img at bounding box center [132, 244] width 136 height 136
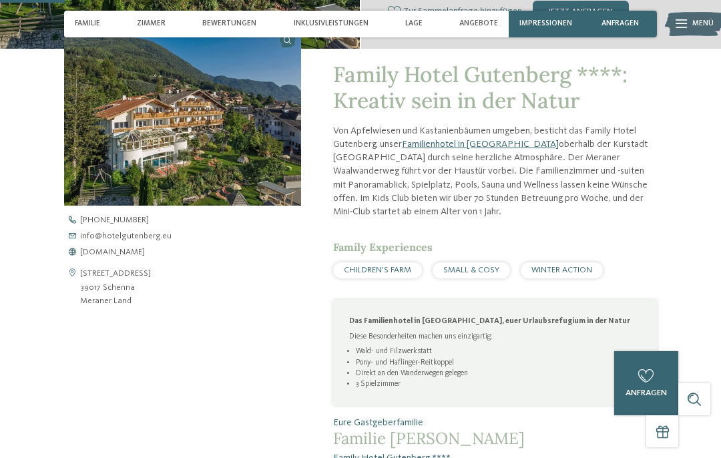
scroll to position [329, 0]
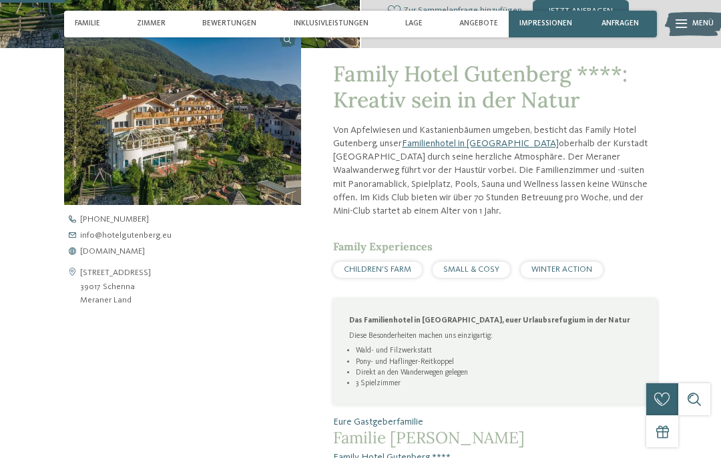
click at [473, 140] on link "Familienhotel in [GEOGRAPHIC_DATA]" at bounding box center [480, 143] width 157 height 9
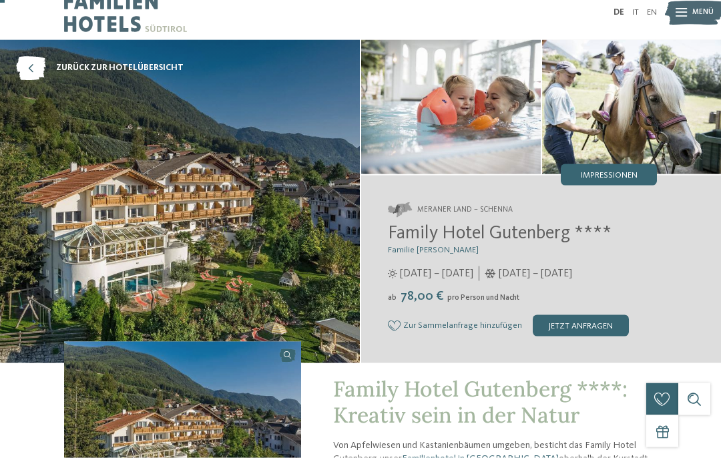
scroll to position [0, 0]
